Goal: Check status

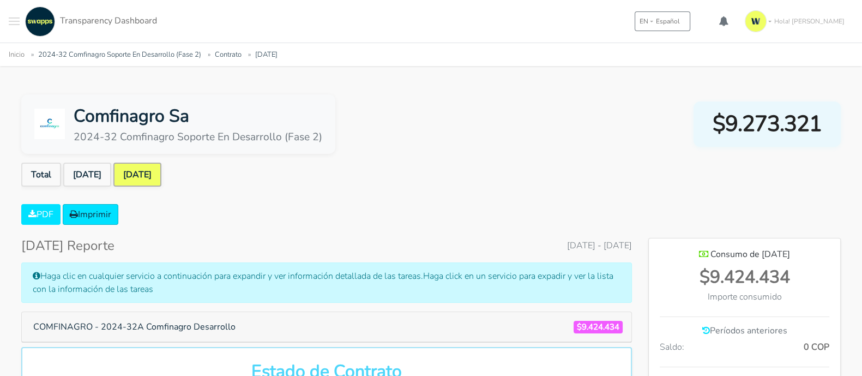
scroll to position [544594, 545004]
click at [750, 121] on span "$9.273.321" at bounding box center [767, 123] width 109 height 33
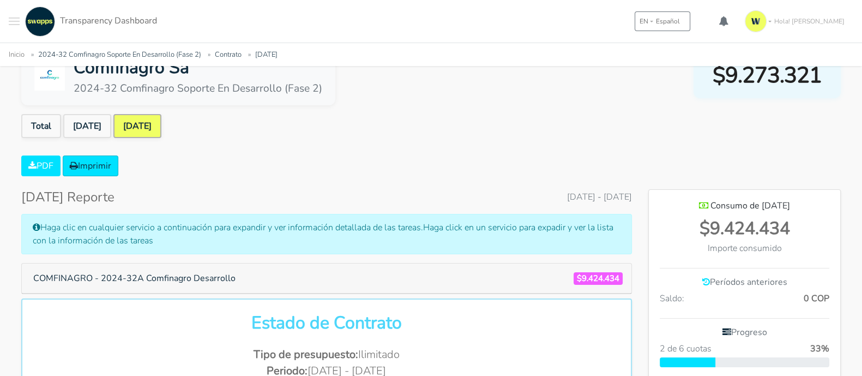
scroll to position [0, 0]
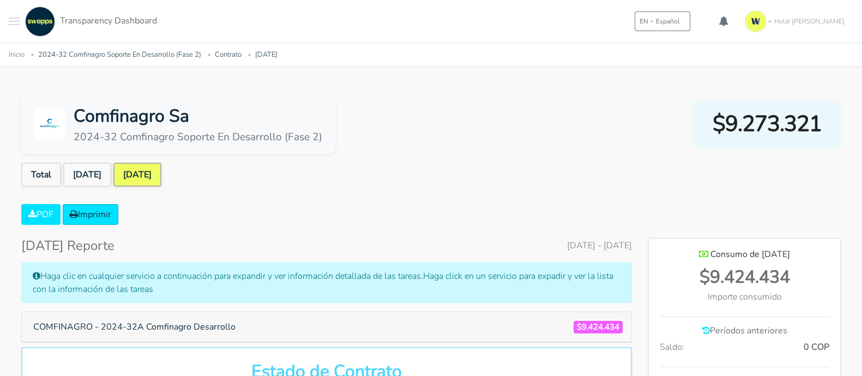
click at [787, 109] on span "$9.273.321" at bounding box center [767, 123] width 109 height 33
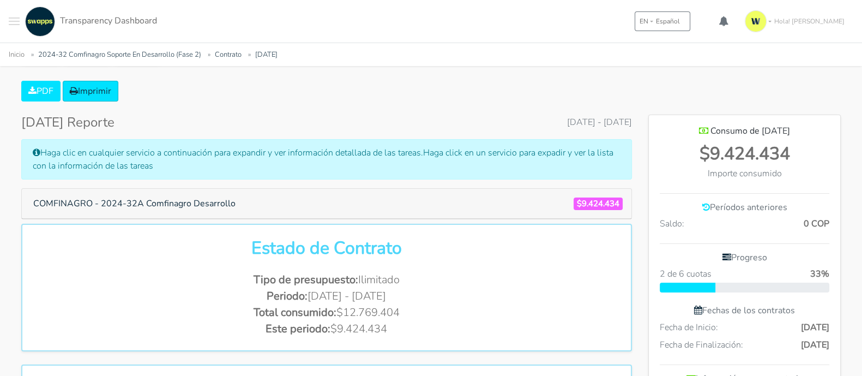
scroll to position [136, 0]
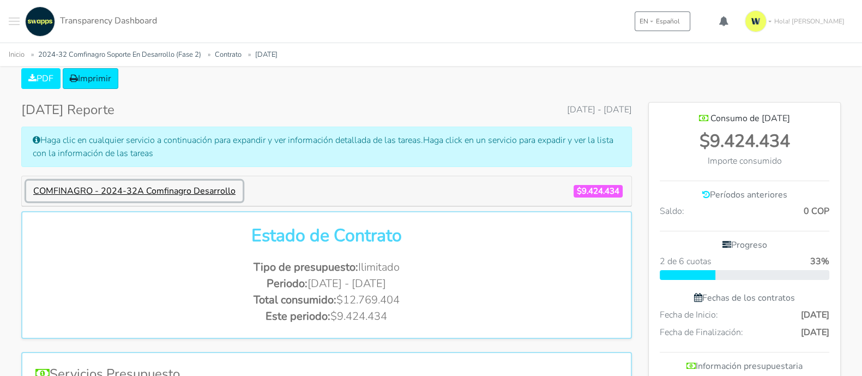
click at [184, 186] on button "COMFINAGRO - 2024-32A Comfinagro Desarrollo" at bounding box center [134, 190] width 216 height 21
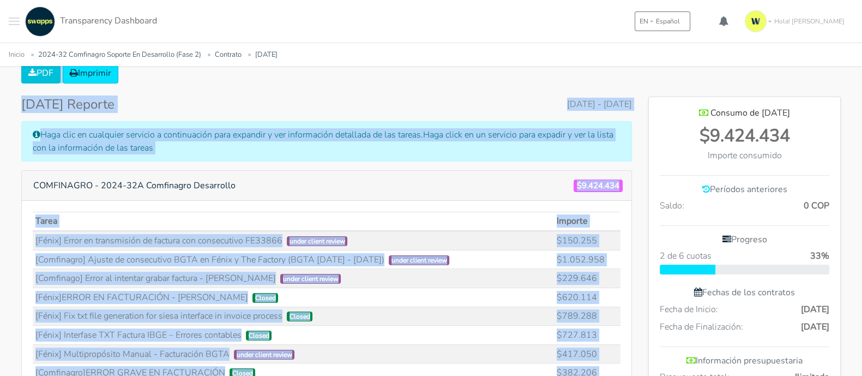
scroll to position [132, 0]
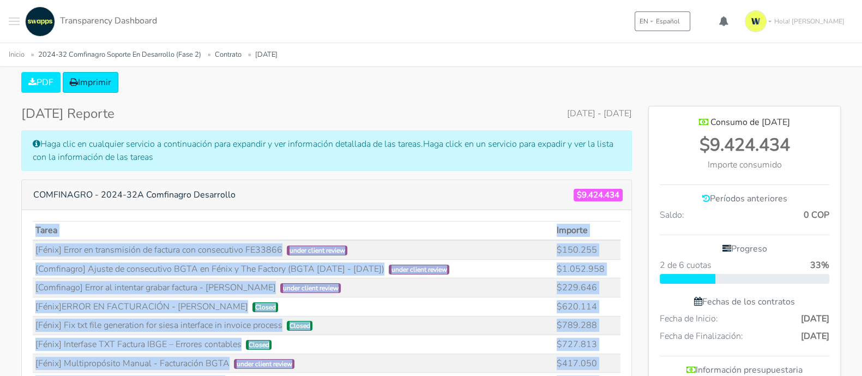
drag, startPoint x: 602, startPoint y: 276, endPoint x: 31, endPoint y: 227, distance: 573.5
copy div "Tarea Importe [Fénix] Error en transmisión de factura con consecutivo FE33866 u…"
click at [523, 269] on td "[Comfinagro] Ajuste de consecutivo BGTA en Fénix y The Factory (BGTA 1314 - 133…" at bounding box center [293, 268] width 521 height 19
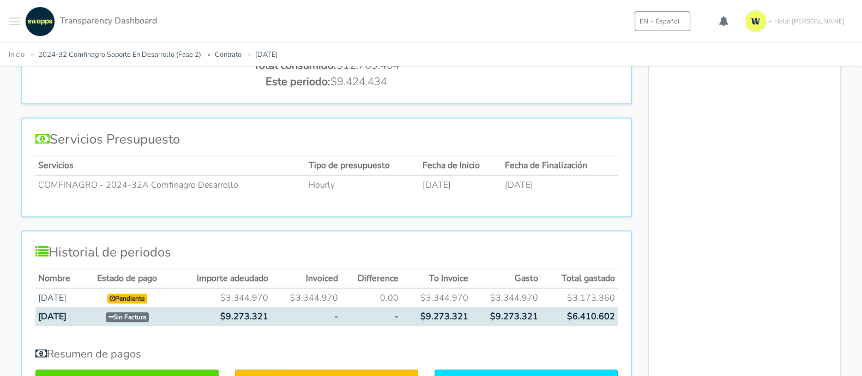
scroll to position [794, 0]
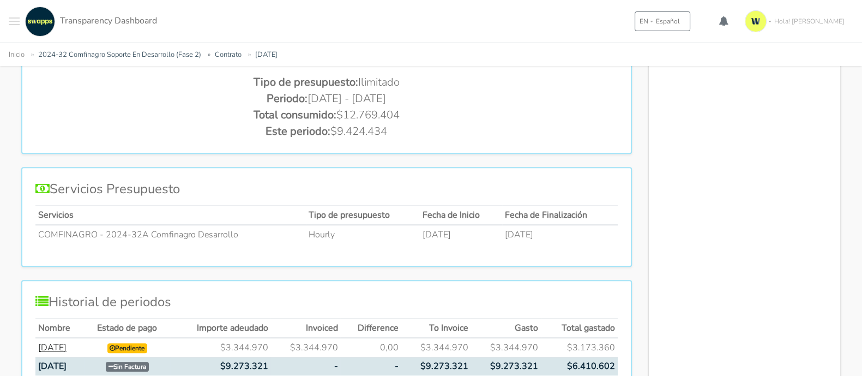
click at [57, 344] on link "[DATE]" at bounding box center [52, 347] width 28 height 12
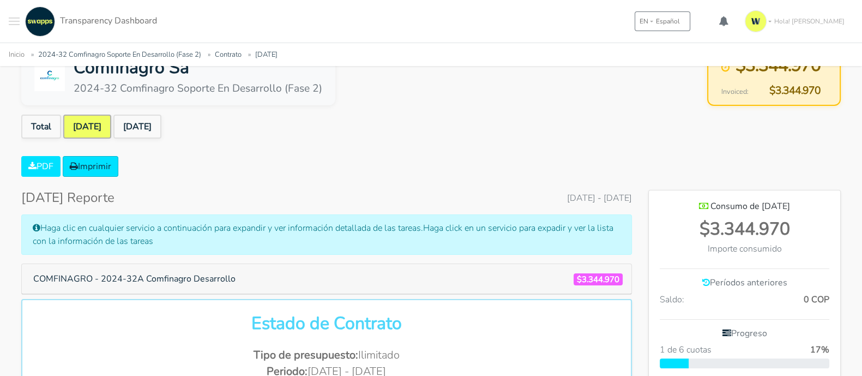
scroll to position [136, 0]
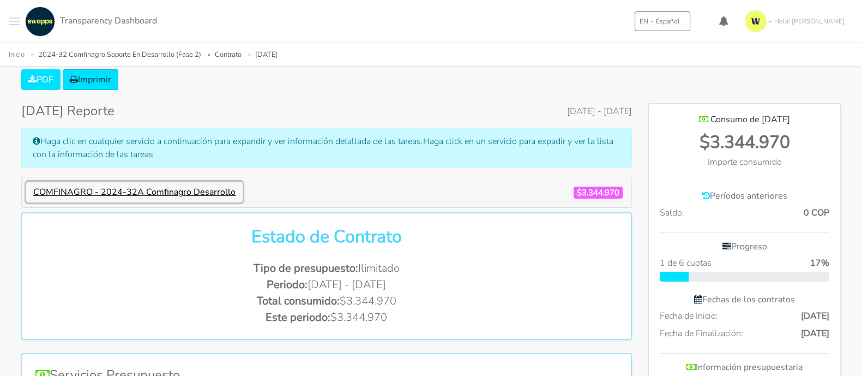
click at [129, 184] on button "COMFINAGRO - 2024-32A Comfinagro Desarrollo" at bounding box center [134, 192] width 216 height 21
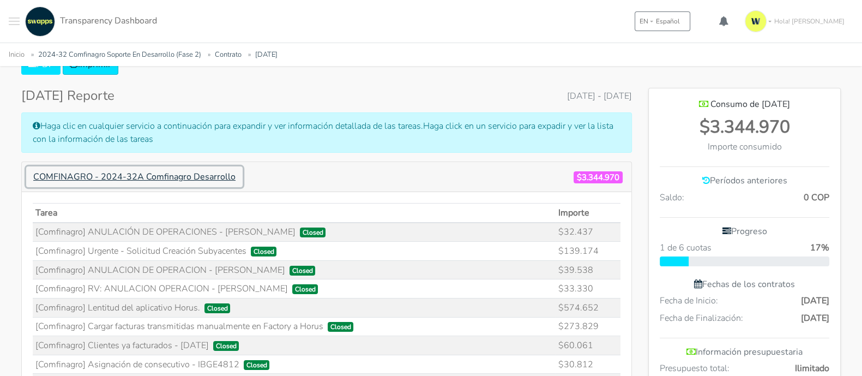
scroll to position [0, 0]
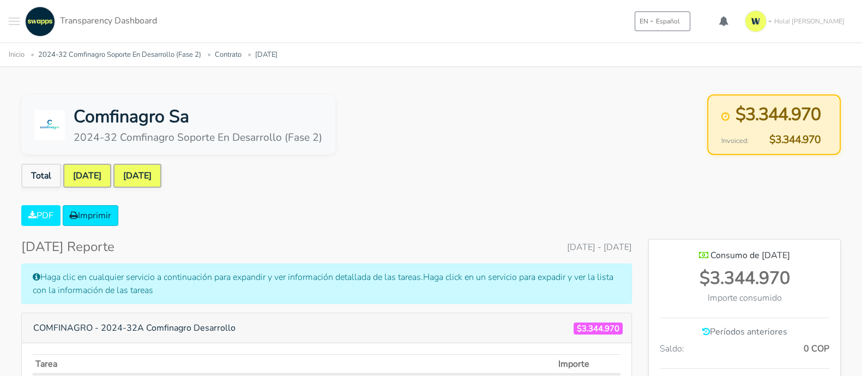
click at [148, 178] on link "[DATE]" at bounding box center [137, 176] width 48 height 24
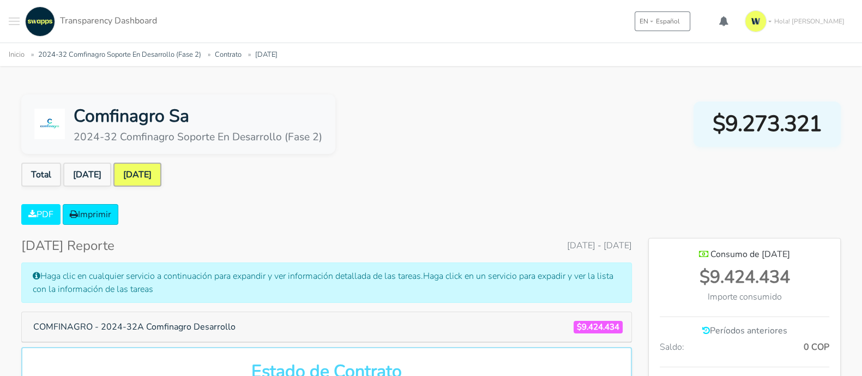
scroll to position [600, 191]
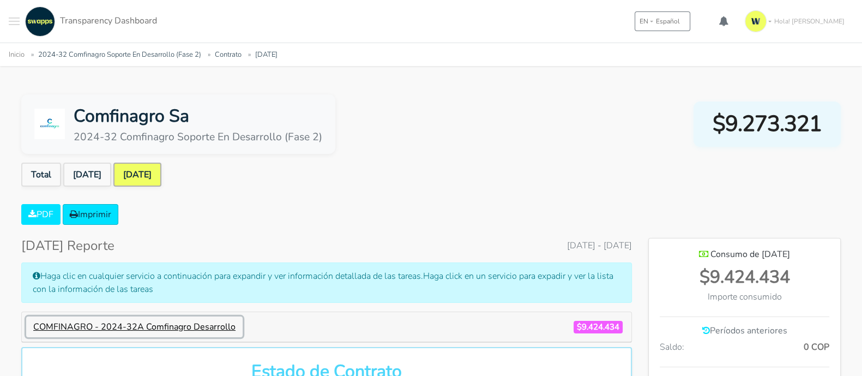
click at [154, 322] on button "COMFINAGRO - 2024-32A Comfinagro Desarrollo" at bounding box center [134, 326] width 216 height 21
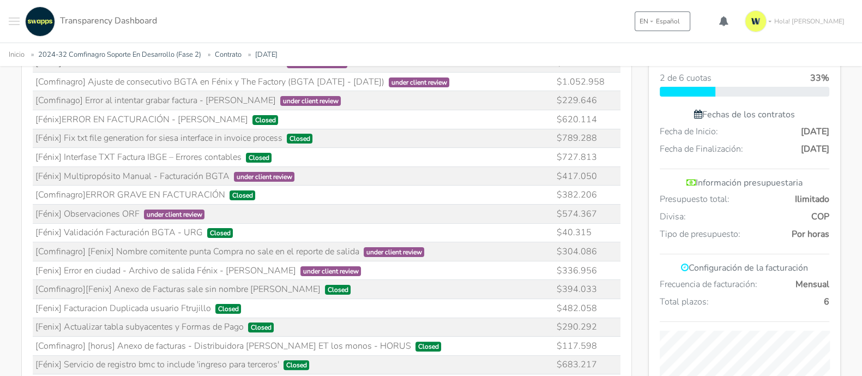
scroll to position [341, 0]
